Goal: Transaction & Acquisition: Book appointment/travel/reservation

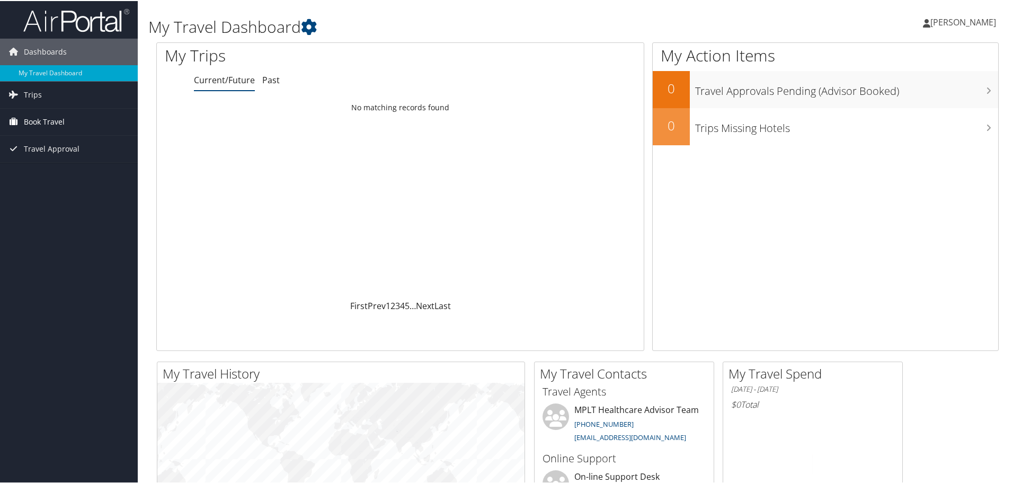
click at [57, 116] on span "Book Travel" at bounding box center [44, 121] width 41 height 26
click at [56, 170] on link "Book/Manage Online Trips" at bounding box center [69, 174] width 138 height 16
